Goal: Information Seeking & Learning: Learn about a topic

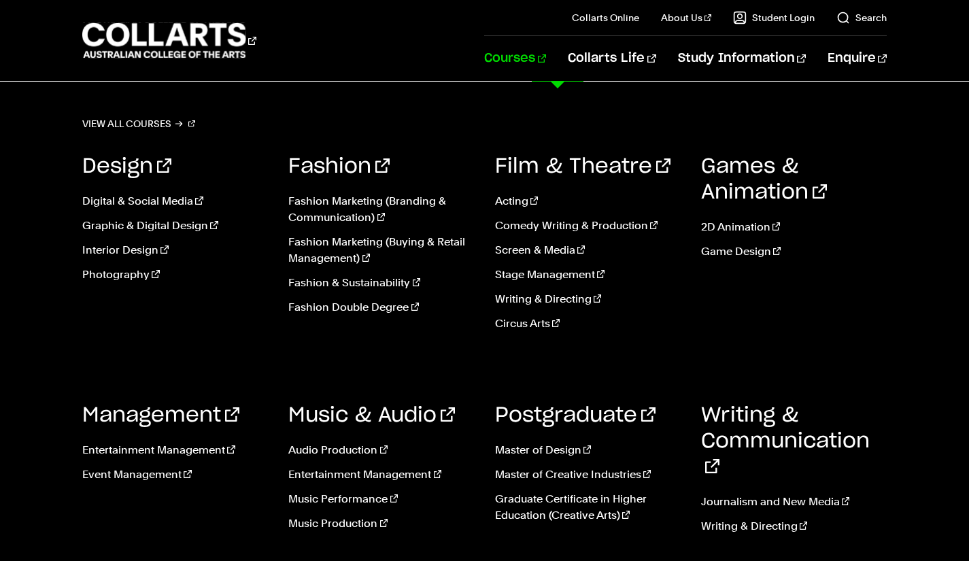
scroll to position [56, 0]
click at [369, 499] on link "Music Performance" at bounding box center [381, 499] width 186 height 16
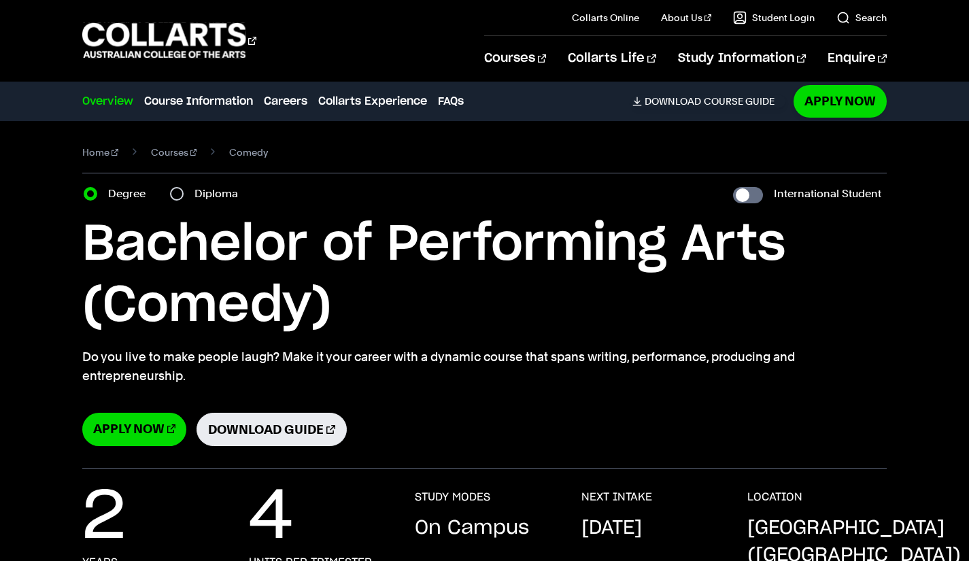
click at [105, 98] on link "Overview" at bounding box center [107, 101] width 51 height 16
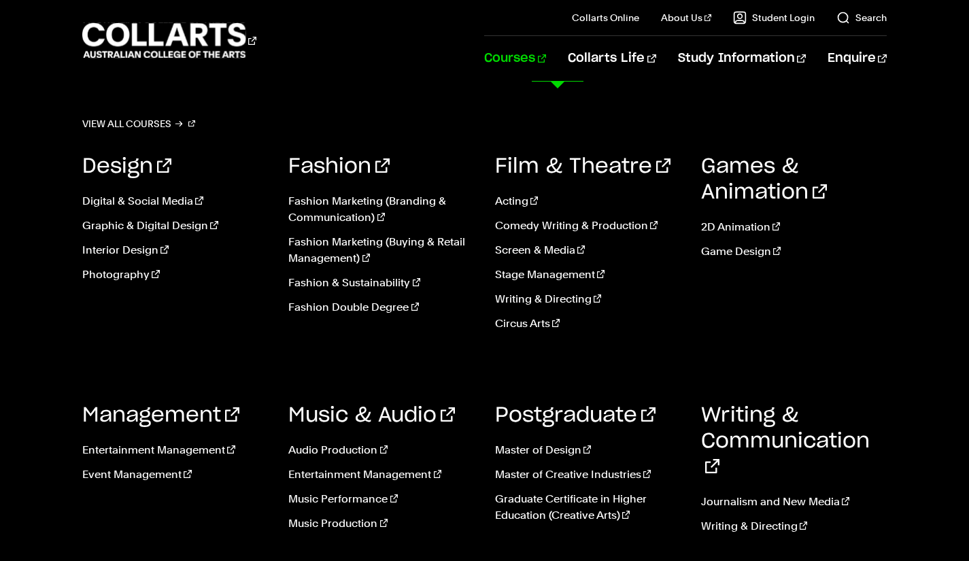
scroll to position [428, 0]
click at [340, 498] on link "Music Performance" at bounding box center [381, 499] width 186 height 16
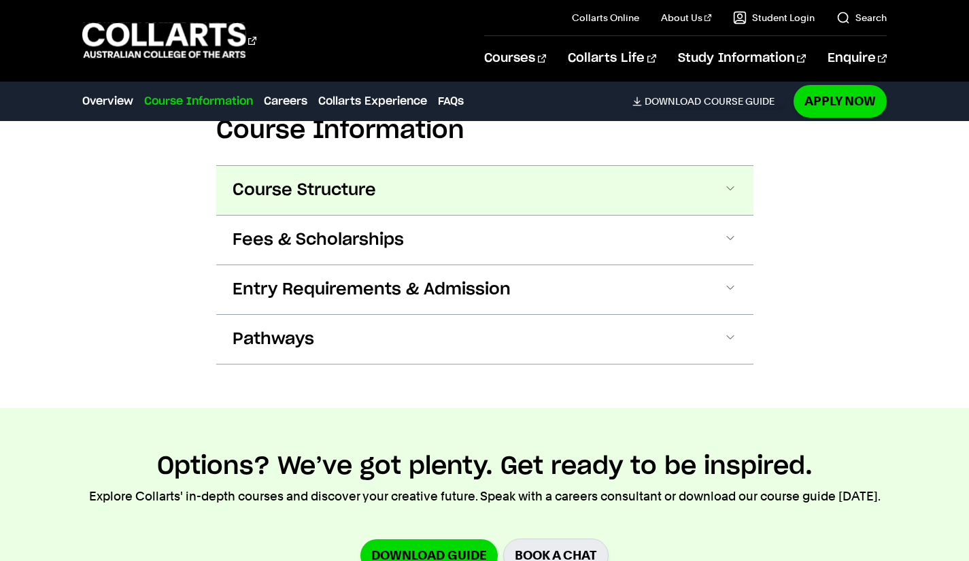
scroll to position [1367, 0]
click at [531, 195] on button "Course Structure" at bounding box center [484, 189] width 537 height 49
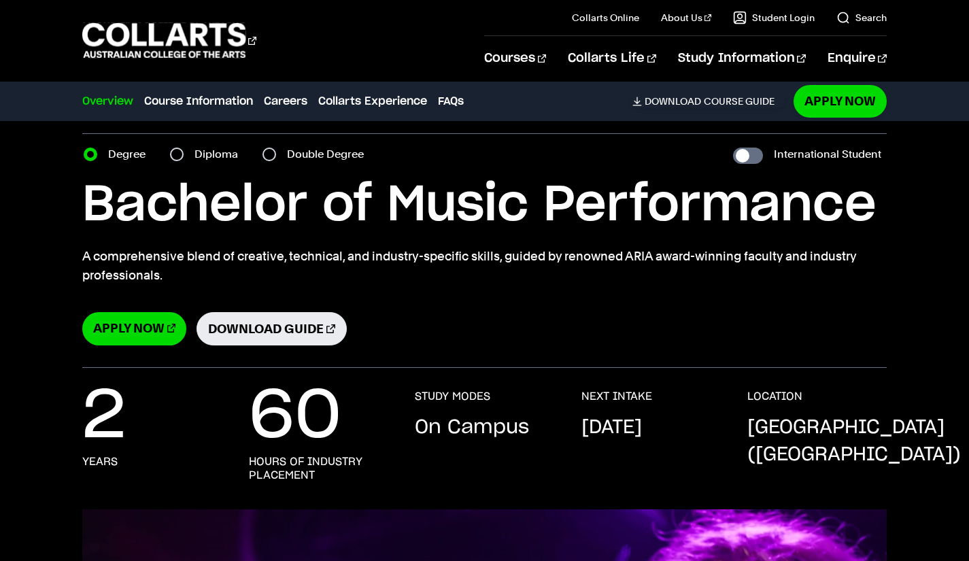
scroll to position [0, 0]
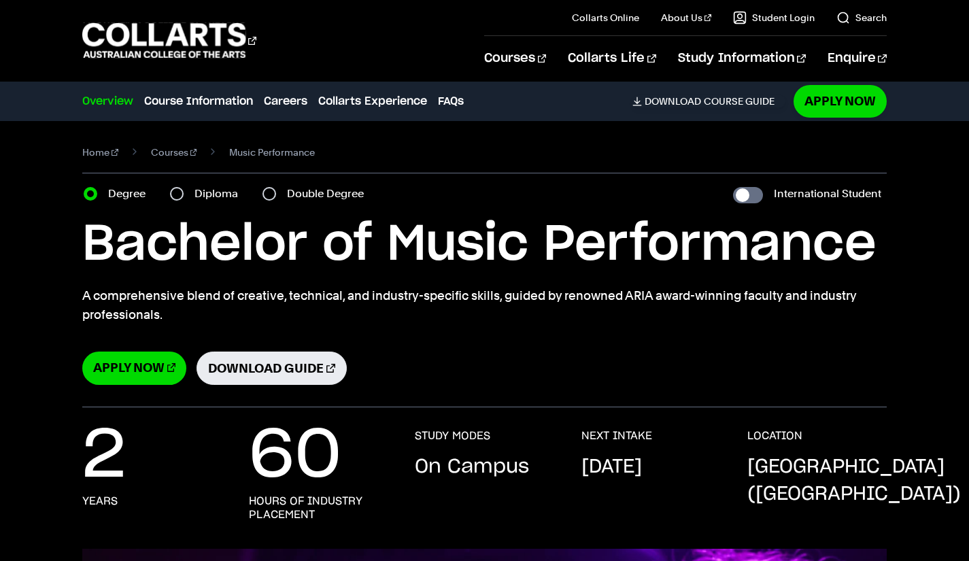
click at [104, 101] on link "Overview" at bounding box center [107, 101] width 51 height 16
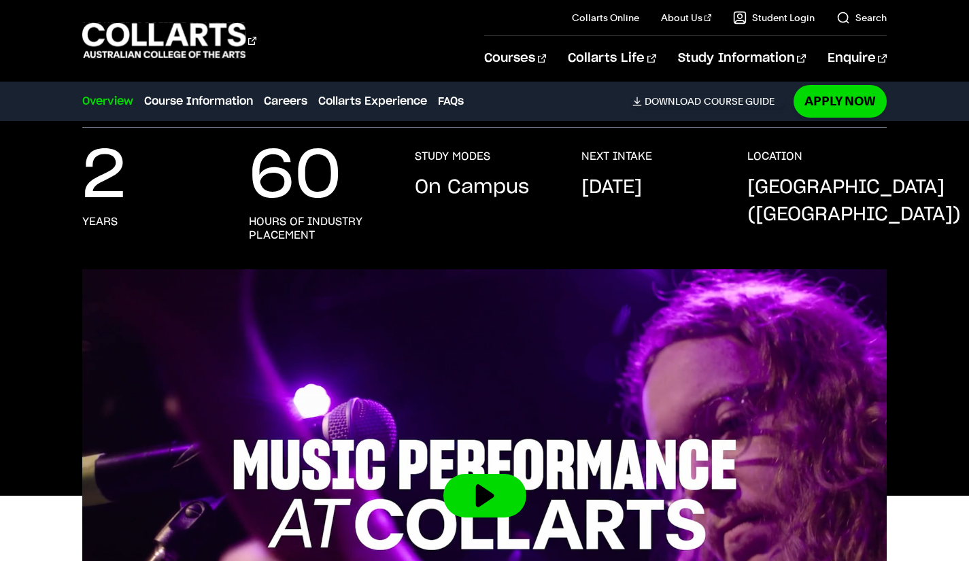
scroll to position [286, 0]
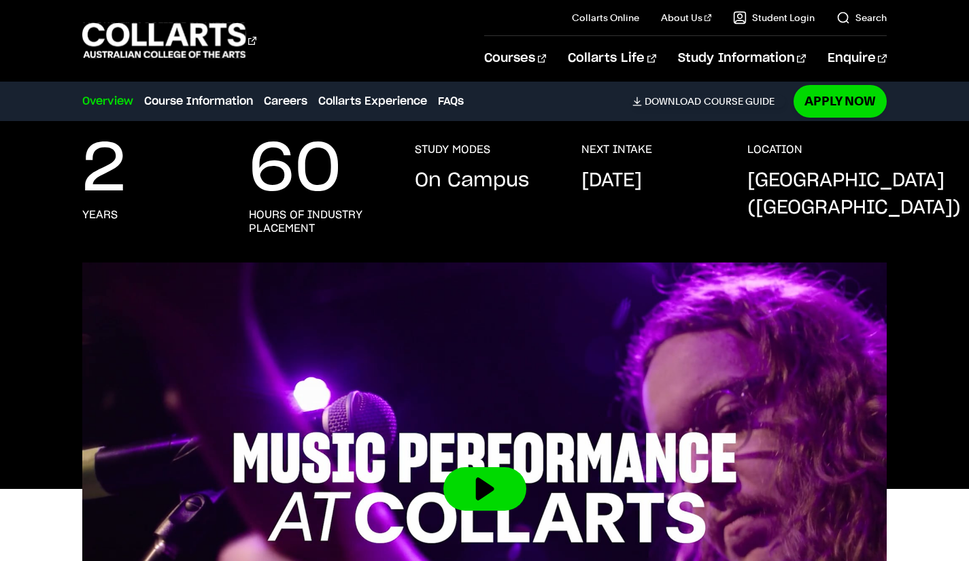
click at [92, 106] on link "Overview" at bounding box center [107, 101] width 51 height 16
click at [140, 39] on 1 "Go to homepage" at bounding box center [164, 40] width 164 height 35
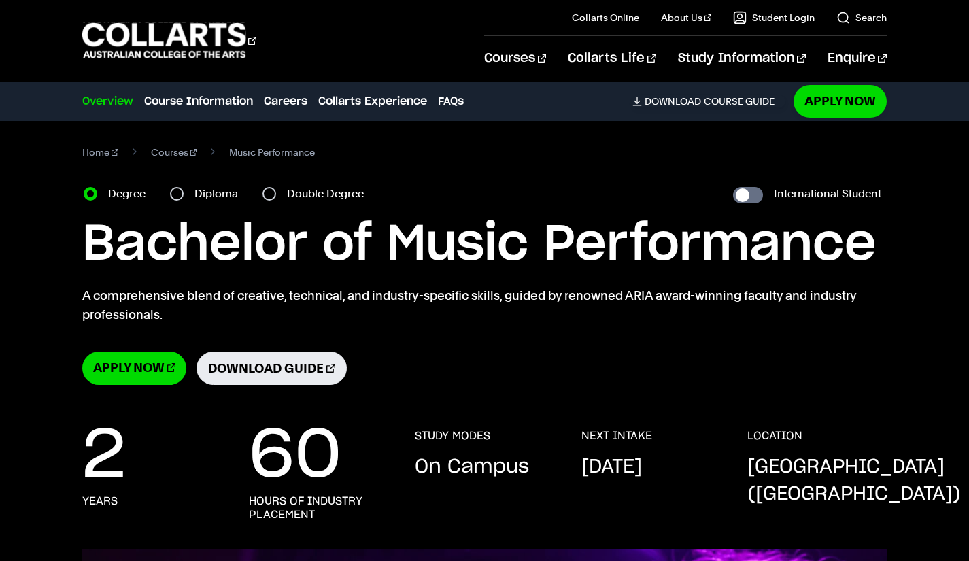
click at [869, 17] on link "Search" at bounding box center [862, 18] width 50 height 14
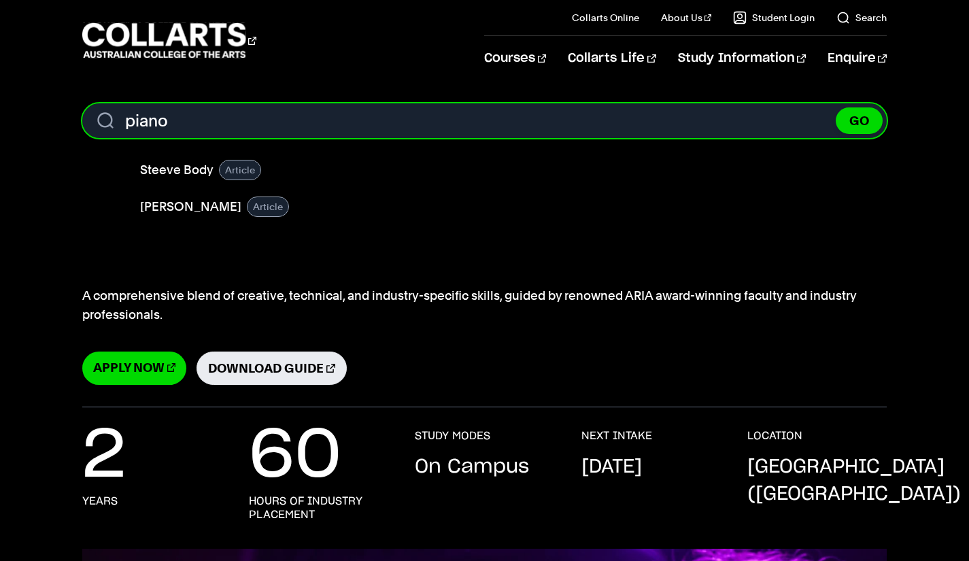
type input "piano"
click at [836, 107] on button "GO" at bounding box center [859, 120] width 47 height 27
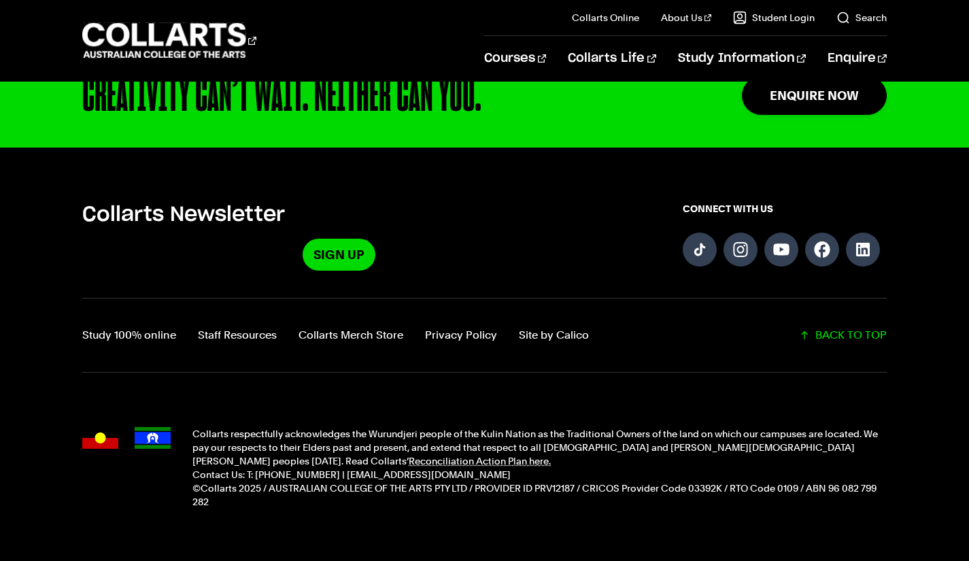
scroll to position [911, 0]
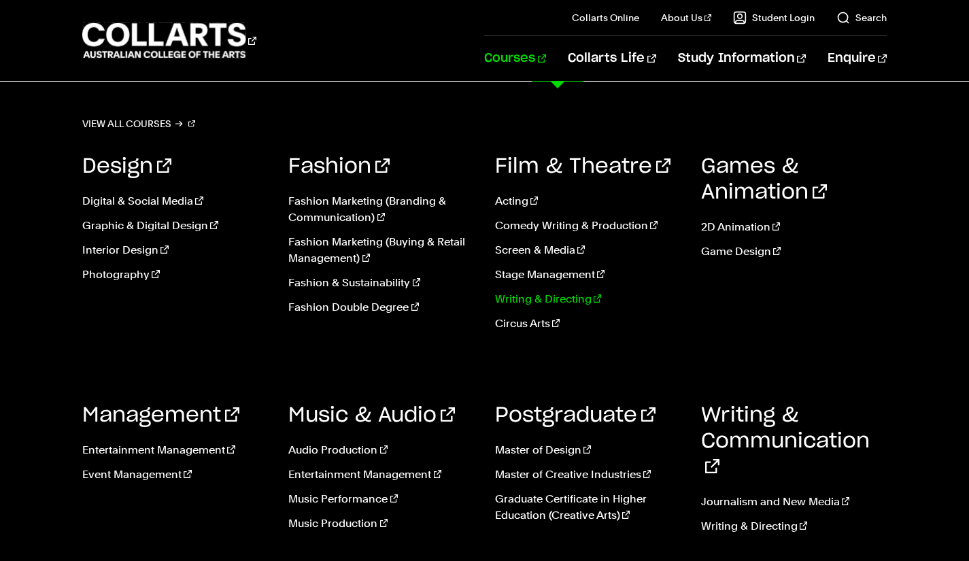
click at [548, 304] on link "Writing & Directing" at bounding box center [588, 299] width 186 height 16
